Goal: Information Seeking & Learning: Compare options

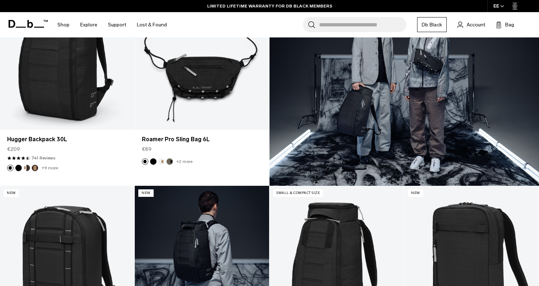
scroll to position [190, 0]
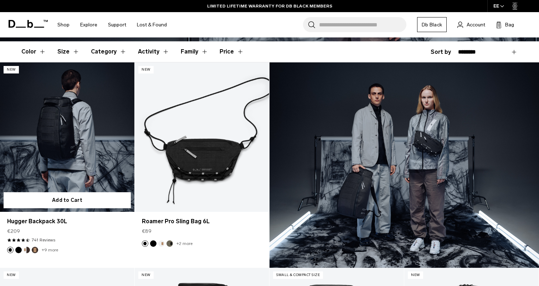
click at [73, 160] on link "Hugger Backpack 30L" at bounding box center [67, 136] width 134 height 149
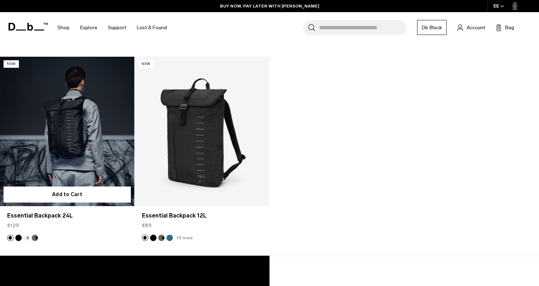
scroll to position [614, 0]
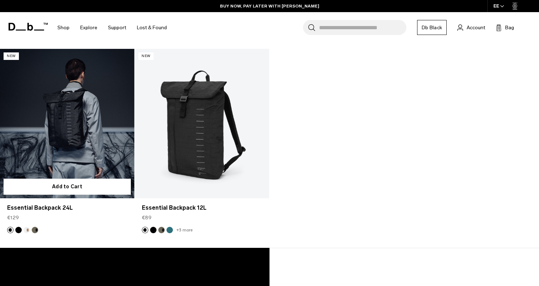
click at [80, 130] on link "Essential Backpack 24L" at bounding box center [67, 123] width 134 height 149
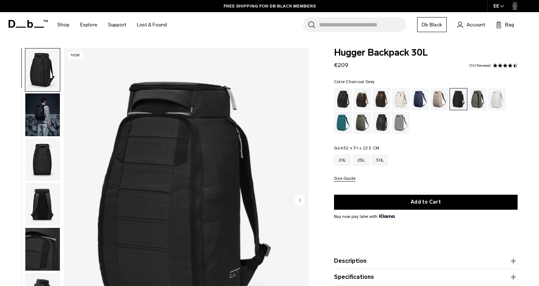
click at [34, 254] on img "button" at bounding box center [42, 249] width 35 height 43
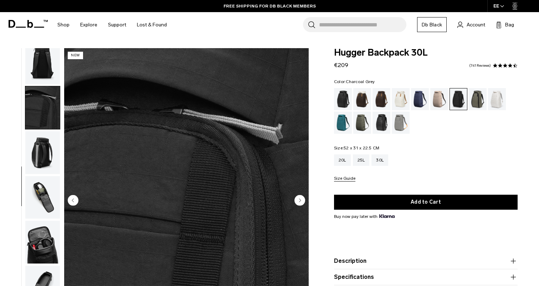
scroll to position [147, 0]
click at [50, 156] on img "button" at bounding box center [42, 152] width 35 height 43
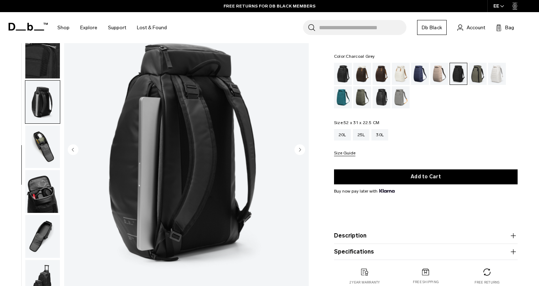
scroll to position [51, 0]
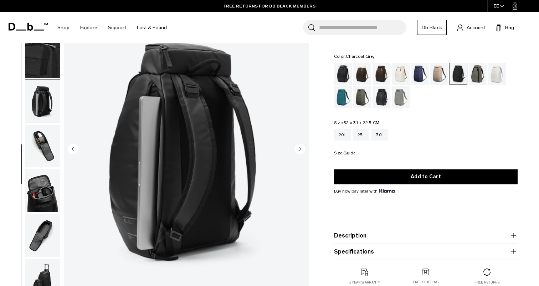
click at [49, 155] on img "button" at bounding box center [42, 146] width 35 height 43
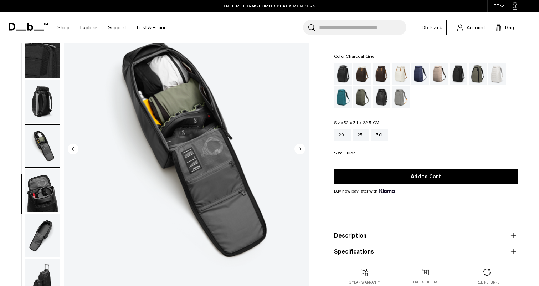
click at [44, 181] on img "button" at bounding box center [42, 190] width 35 height 43
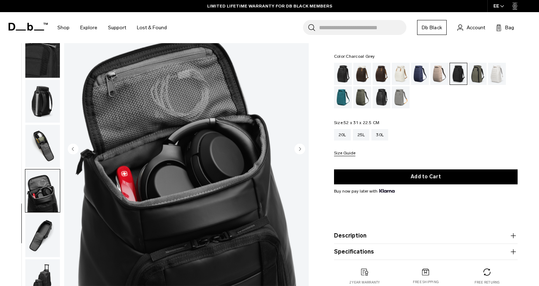
click at [41, 227] on img "button" at bounding box center [42, 235] width 35 height 43
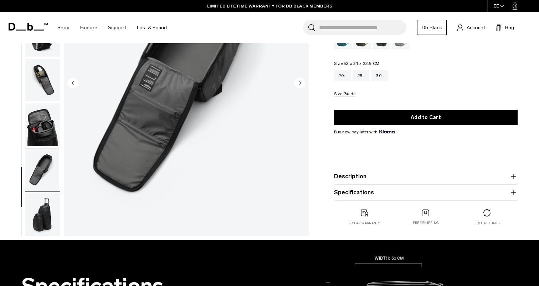
scroll to position [124, 0]
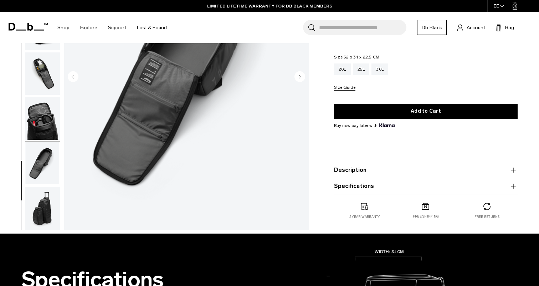
click at [43, 209] on img "button" at bounding box center [42, 208] width 35 height 43
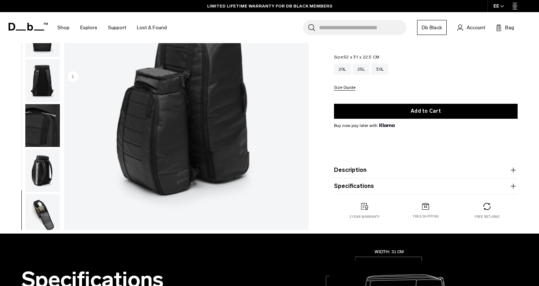
scroll to position [0, 0]
click at [46, 106] on button "button" at bounding box center [42, 125] width 35 height 43
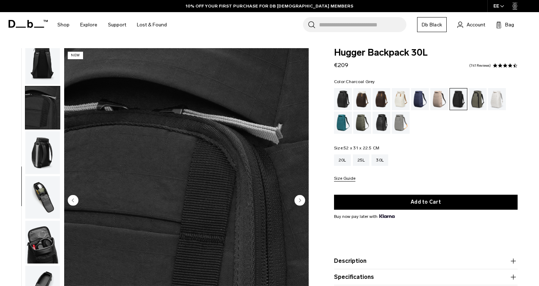
click at [42, 153] on img "button" at bounding box center [42, 152] width 35 height 43
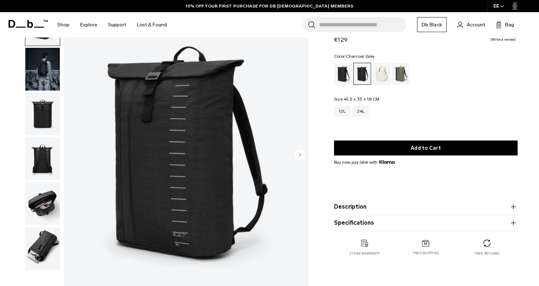
scroll to position [46, 0]
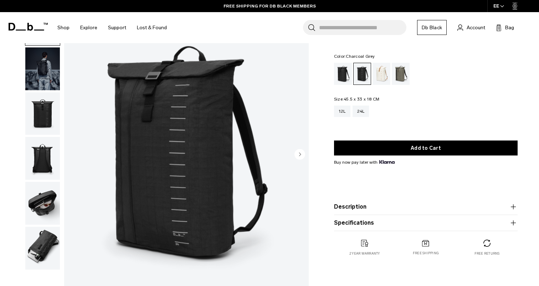
click at [41, 154] on img "button" at bounding box center [42, 158] width 35 height 43
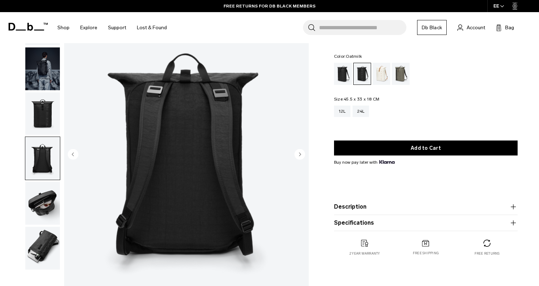
click at [378, 73] on div "Oatmilk" at bounding box center [381, 74] width 18 height 22
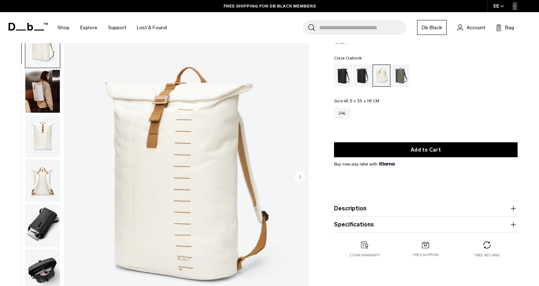
scroll to position [17, 0]
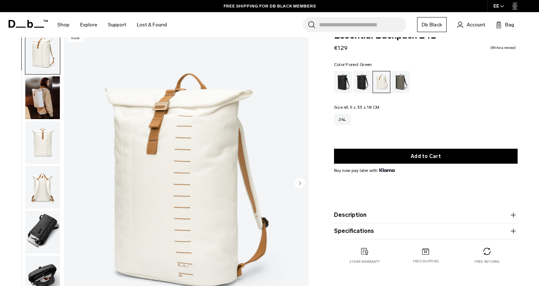
click at [400, 85] on div "Forest Green" at bounding box center [401, 82] width 18 height 22
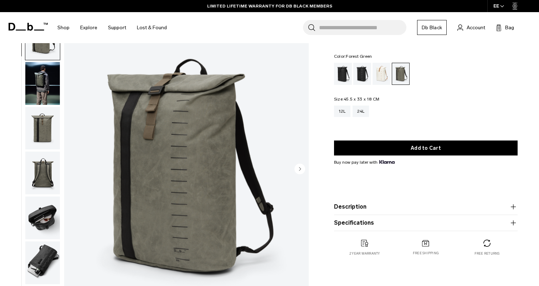
scroll to position [31, 0]
click at [347, 73] on div "Black Out" at bounding box center [343, 74] width 18 height 22
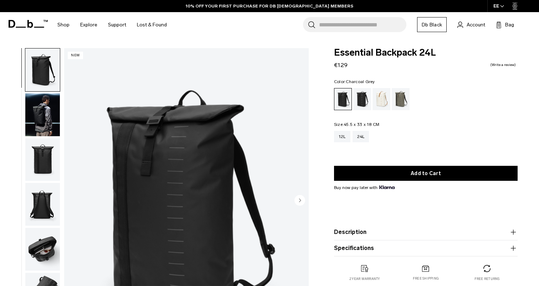
click at [365, 103] on div "Charcoal Grey" at bounding box center [362, 99] width 18 height 22
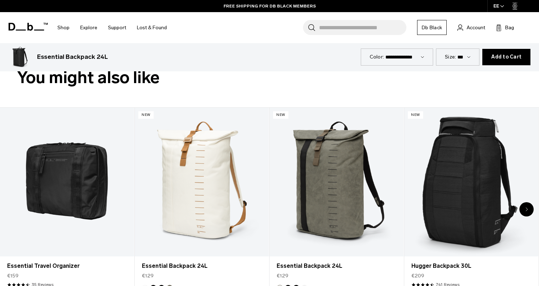
scroll to position [343, 0]
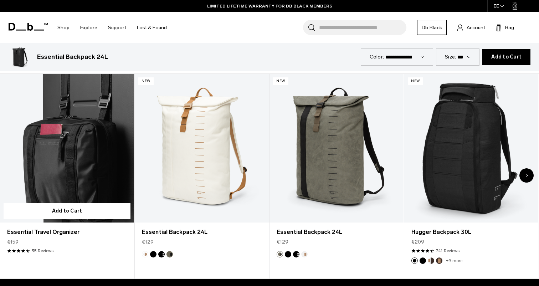
click at [74, 159] on link "Essential Travel Organizer" at bounding box center [67, 148] width 134 height 149
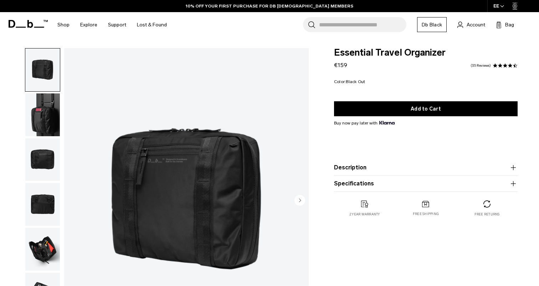
scroll to position [0, 0]
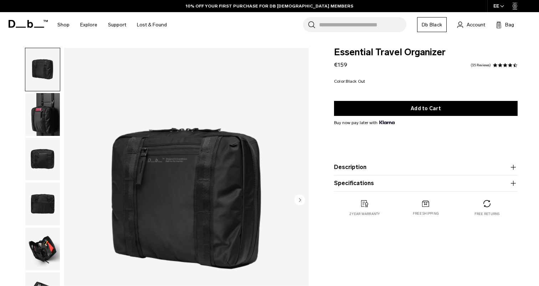
click at [41, 253] on img "button" at bounding box center [42, 248] width 35 height 43
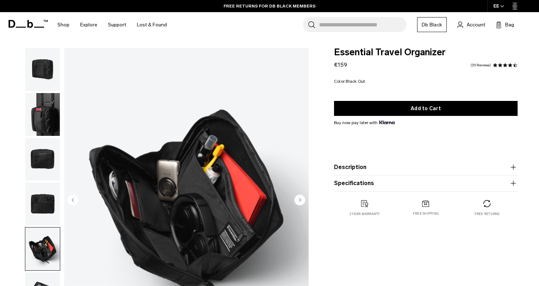
click at [46, 205] on img "button" at bounding box center [42, 203] width 35 height 43
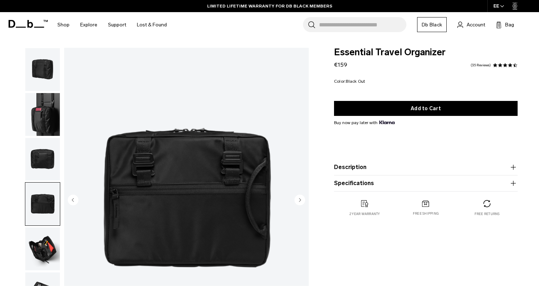
click at [50, 162] on img "button" at bounding box center [42, 159] width 35 height 43
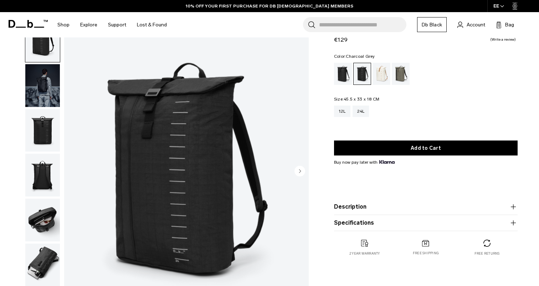
scroll to position [34, 0]
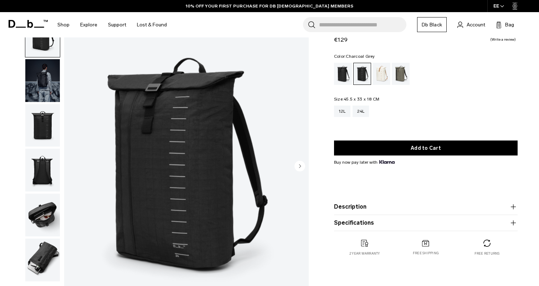
click at [42, 119] on img "button" at bounding box center [42, 125] width 35 height 43
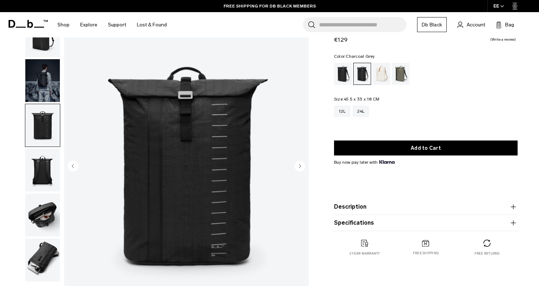
click at [39, 171] on img "button" at bounding box center [42, 170] width 35 height 43
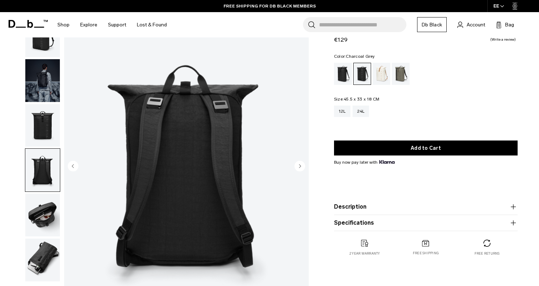
click at [43, 123] on img "button" at bounding box center [42, 125] width 35 height 43
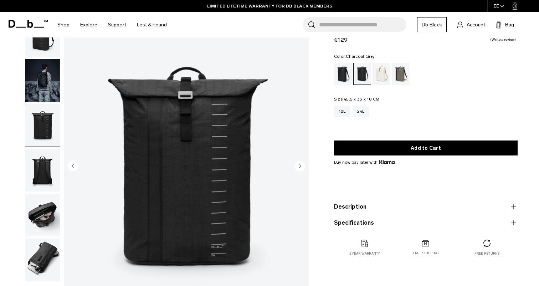
click at [46, 234] on img "button" at bounding box center [42, 215] width 35 height 43
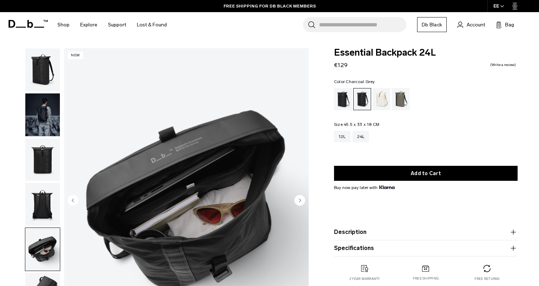
scroll to position [0, 0]
click at [49, 109] on img "button" at bounding box center [42, 114] width 35 height 43
